Goal: Communication & Community: Answer question/provide support

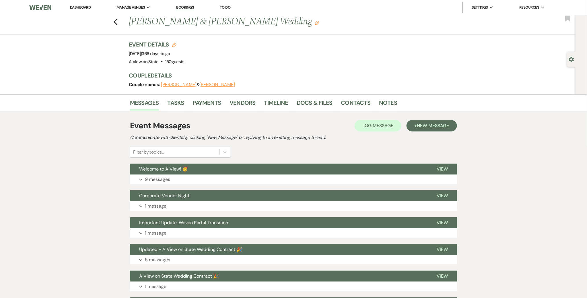
click at [88, 7] on link "Dashboard" at bounding box center [80, 7] width 21 height 5
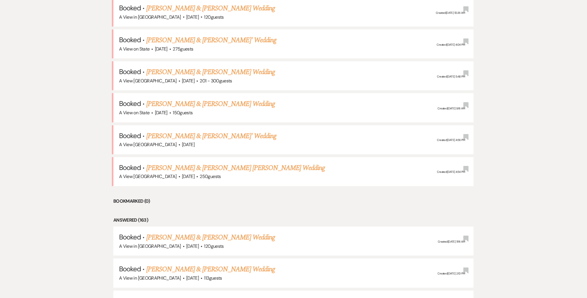
scroll to position [504, 0]
click at [213, 100] on link "[PERSON_NAME] & [PERSON_NAME] Wedding" at bounding box center [210, 103] width 129 height 10
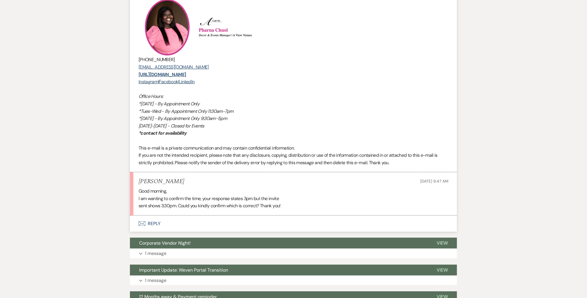
scroll to position [916, 0]
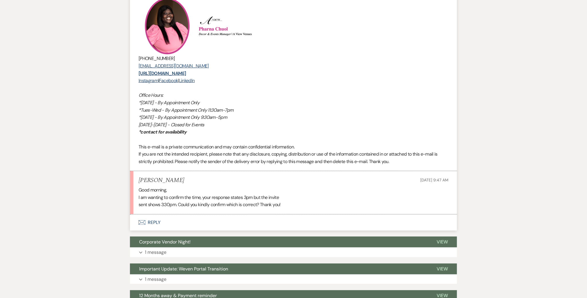
click at [152, 221] on button "Envelope Reply" at bounding box center [293, 222] width 327 height 16
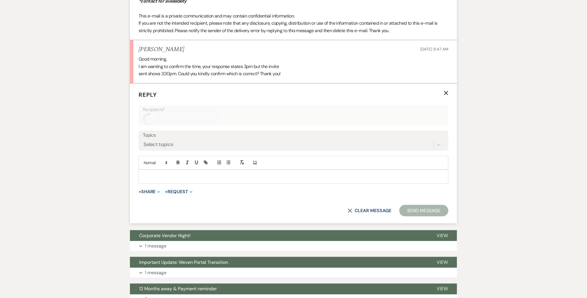
scroll to position [1050, 0]
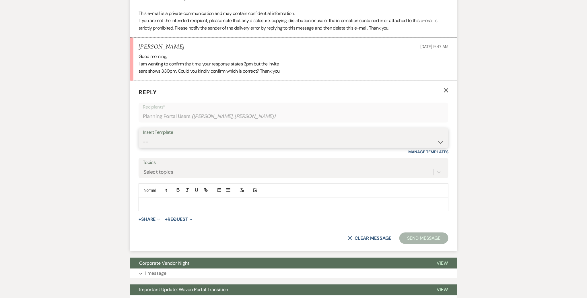
click at [174, 142] on select "-- Tour Confirmation Contract (Pre-Booked Leads) Out of office Inquiry Email Al…" at bounding box center [293, 141] width 301 height 11
select select "3704"
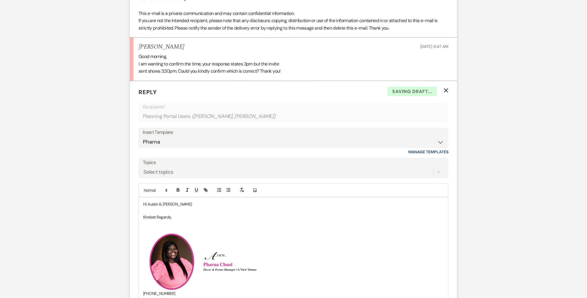
click at [179, 203] on p "Hi Austin & [PERSON_NAME]" at bounding box center [293, 204] width 301 height 6
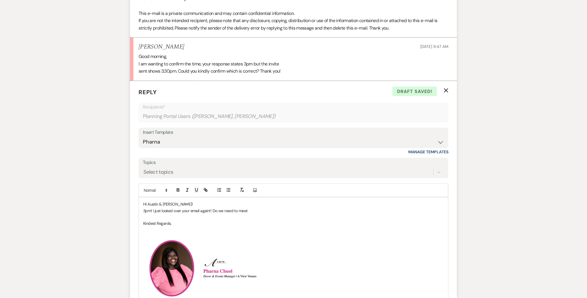
click at [253, 208] on p "3pm! I just looked over your email again!! Do we need to meet" at bounding box center [293, 211] width 301 height 6
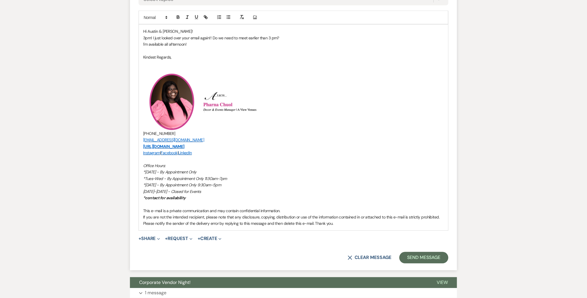
scroll to position [1230, 0]
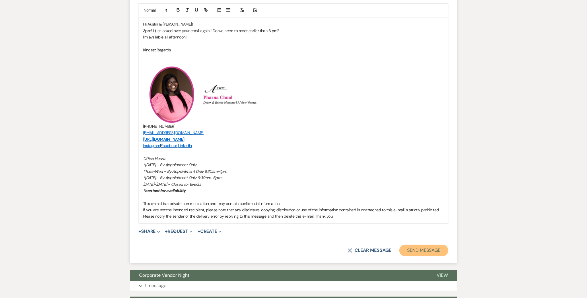
click at [421, 250] on button "Send Message" at bounding box center [424, 250] width 49 height 11
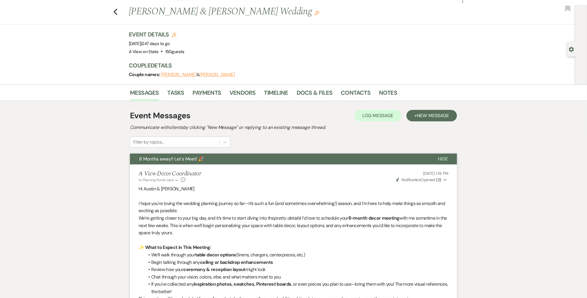
scroll to position [0, 0]
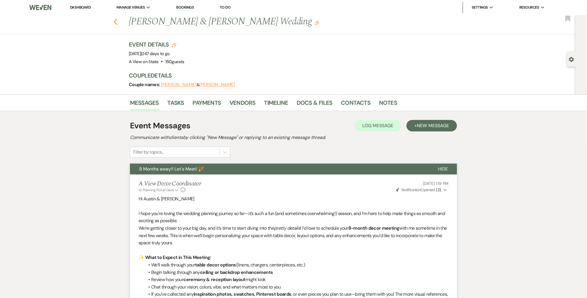
click at [115, 20] on icon "Previous" at bounding box center [115, 21] width 4 height 7
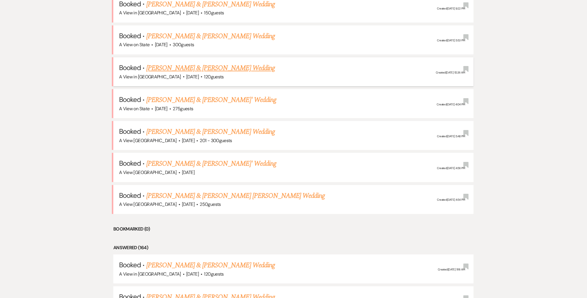
scroll to position [429, 0]
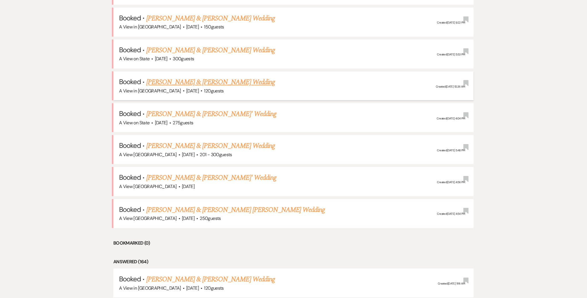
click at [189, 79] on link "[PERSON_NAME] & [PERSON_NAME] Wedding" at bounding box center [210, 82] width 129 height 10
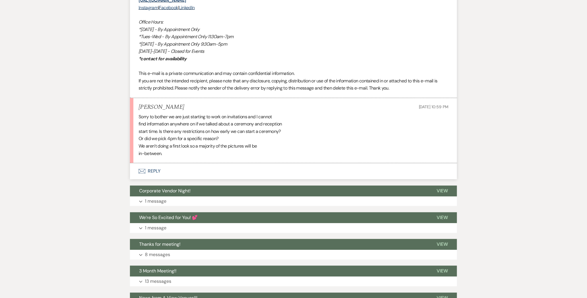
scroll to position [1307, 0]
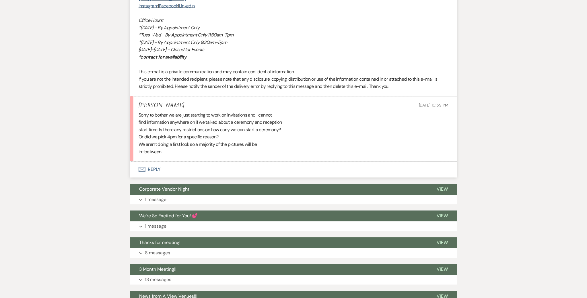
click at [158, 168] on button "Envelope Reply" at bounding box center [293, 170] width 327 height 16
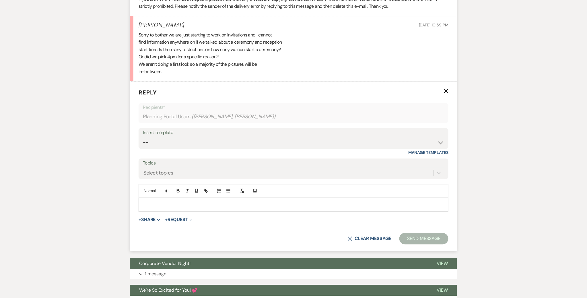
scroll to position [1387, 0]
click at [159, 139] on select "-- Tour Confirmation Contract (Pre-Booked Leads) Out of office Inquiry Email Al…" at bounding box center [293, 142] width 301 height 11
select select "3703"
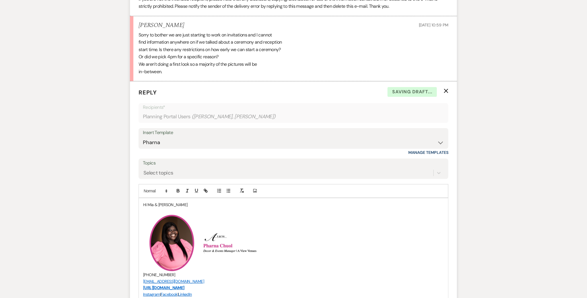
click at [177, 203] on p "Hi Mia & [PERSON_NAME]" at bounding box center [293, 205] width 301 height 6
